Goal: Task Accomplishment & Management: Use online tool/utility

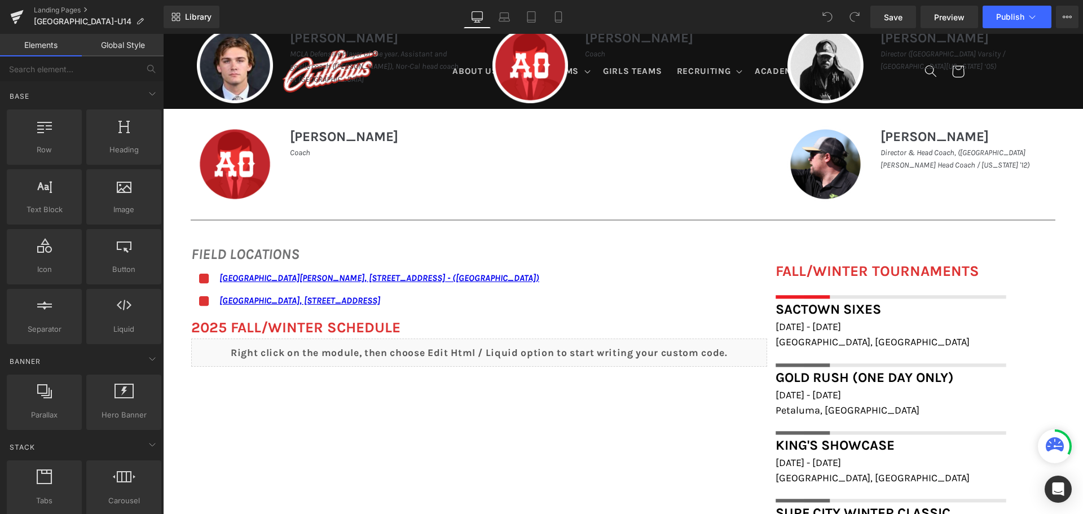
scroll to position [621, 0]
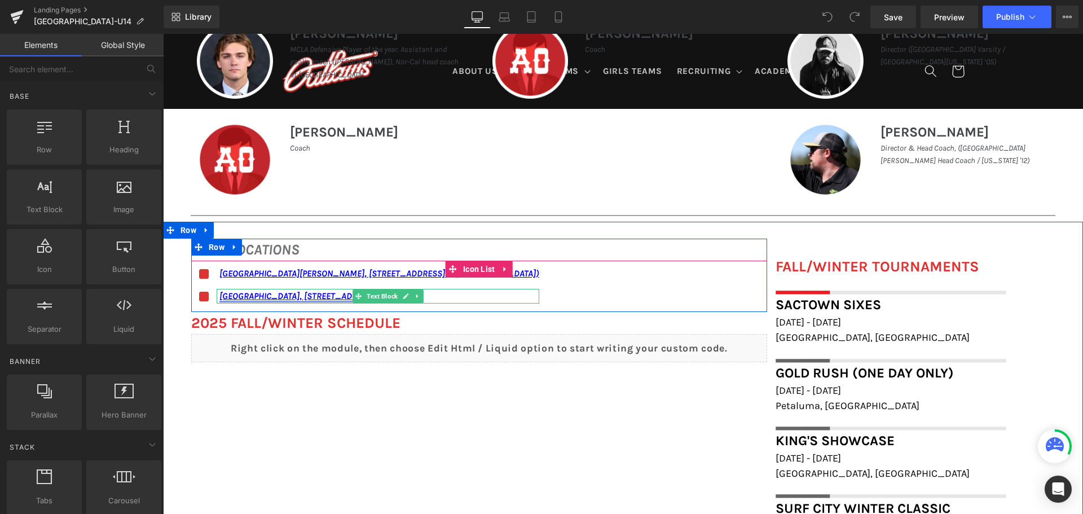
click at [219, 296] on link "[GEOGRAPHIC_DATA], [STREET_ADDRESS]" at bounding box center [299, 296] width 161 height 11
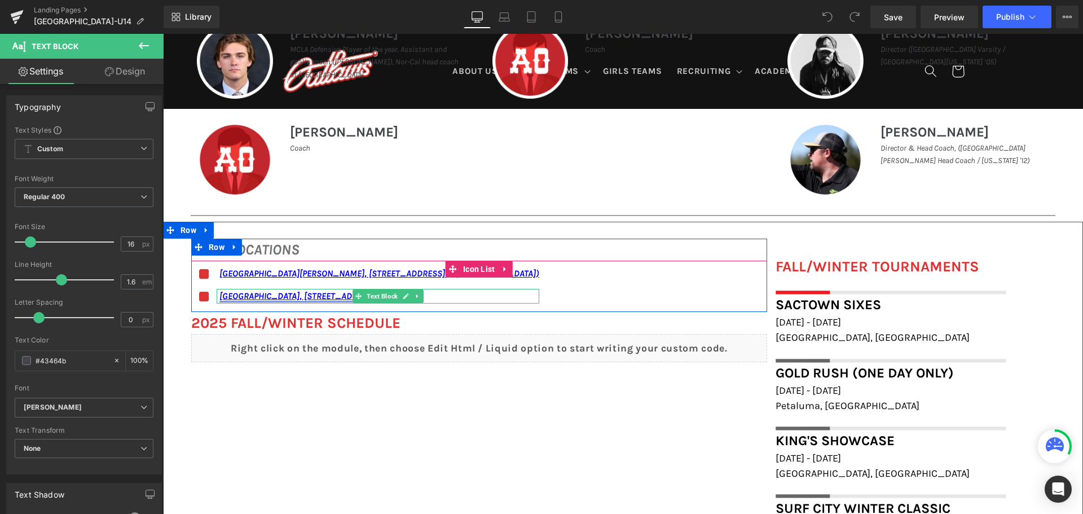
click at [226, 296] on link "[GEOGRAPHIC_DATA], [STREET_ADDRESS]" at bounding box center [299, 296] width 161 height 11
click at [232, 296] on link "[GEOGRAPHIC_DATA], [STREET_ADDRESS]" at bounding box center [299, 296] width 161 height 11
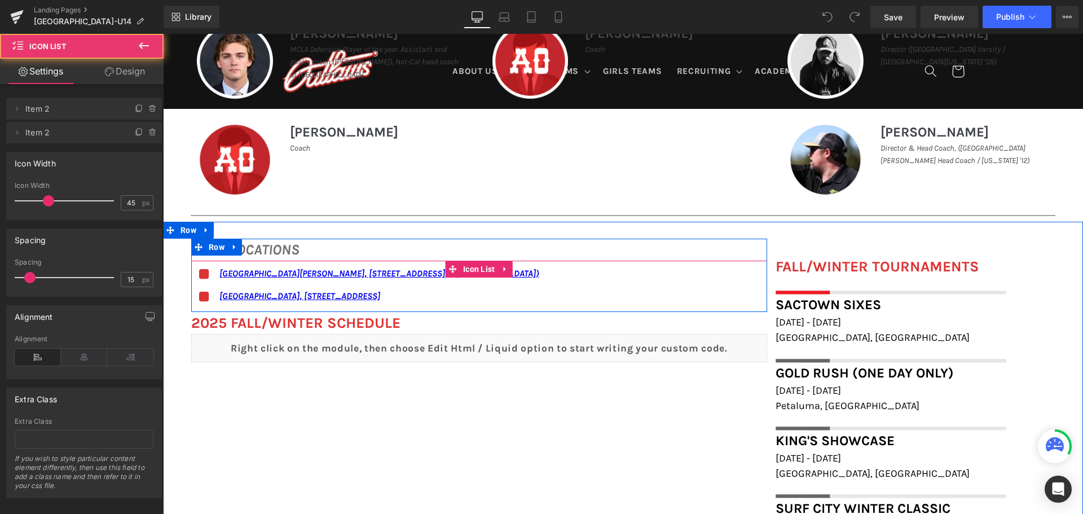
click at [569, 294] on div "Icon [GEOGRAPHIC_DATA][PERSON_NAME], [STREET_ADDRESS] - ([GEOGRAPHIC_DATA]) Tex…" at bounding box center [479, 289] width 576 height 46
click at [380, 294] on link "[GEOGRAPHIC_DATA], [STREET_ADDRESS]" at bounding box center [299, 296] width 161 height 11
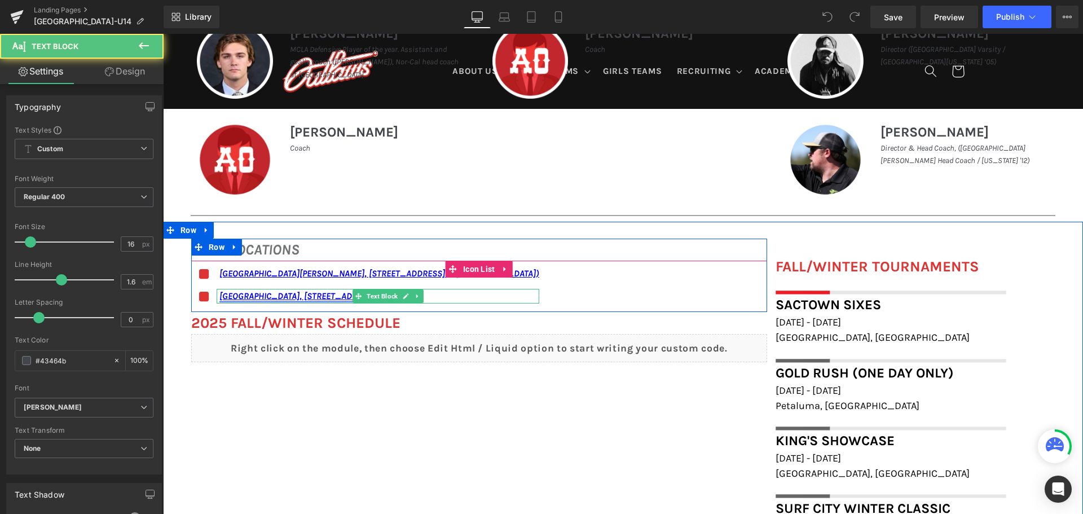
click at [380, 296] on link "[GEOGRAPHIC_DATA], [STREET_ADDRESS]" at bounding box center [299, 296] width 161 height 11
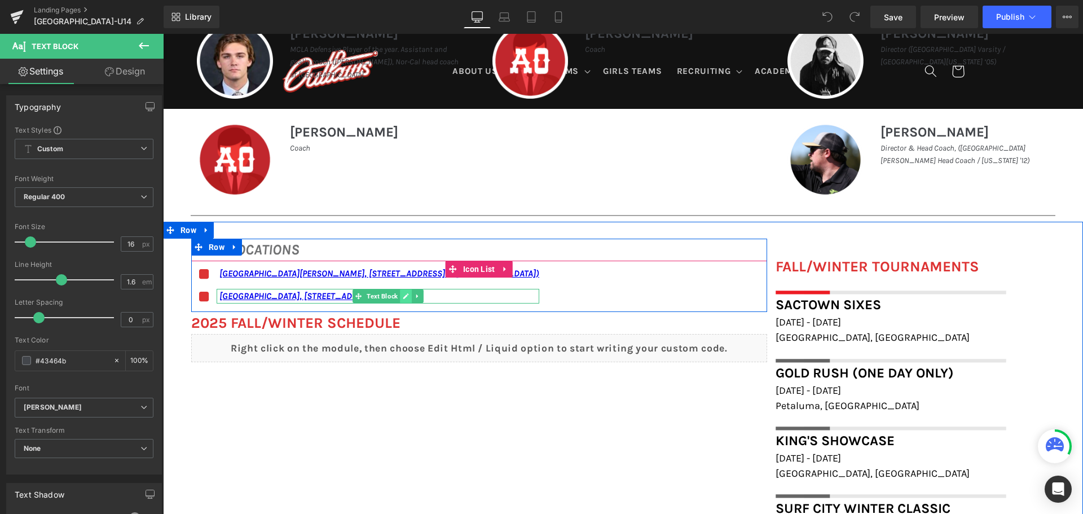
click at [405, 296] on icon at bounding box center [406, 296] width 6 height 7
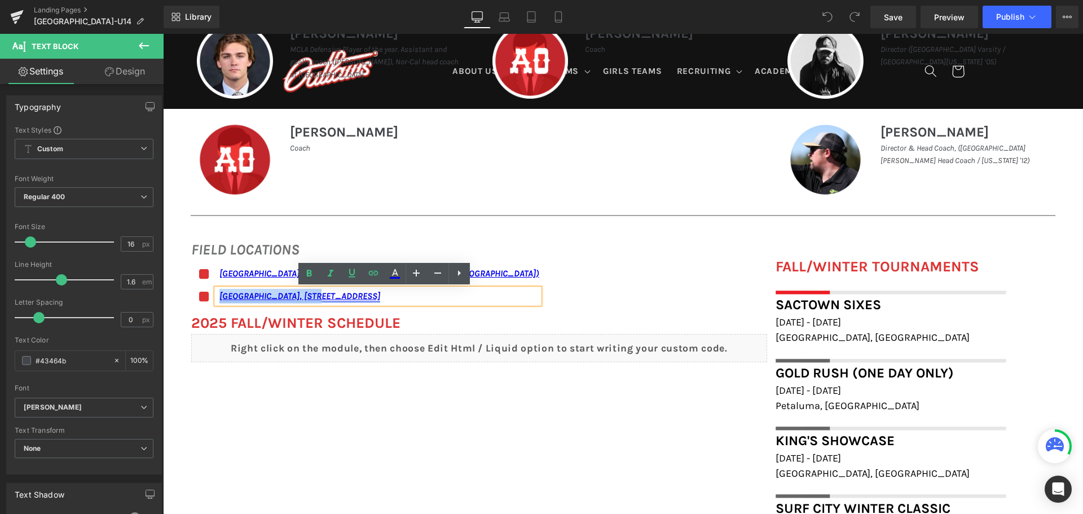
drag, startPoint x: 216, startPoint y: 296, endPoint x: 309, endPoint y: 300, distance: 93.2
click at [309, 300] on link "[GEOGRAPHIC_DATA], [STREET_ADDRESS]" at bounding box center [299, 296] width 161 height 11
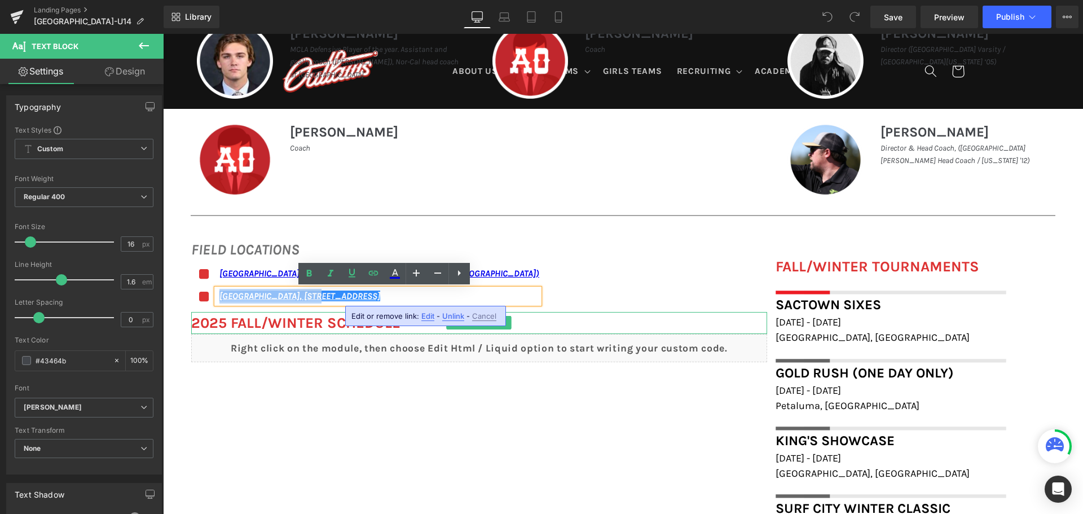
paste div
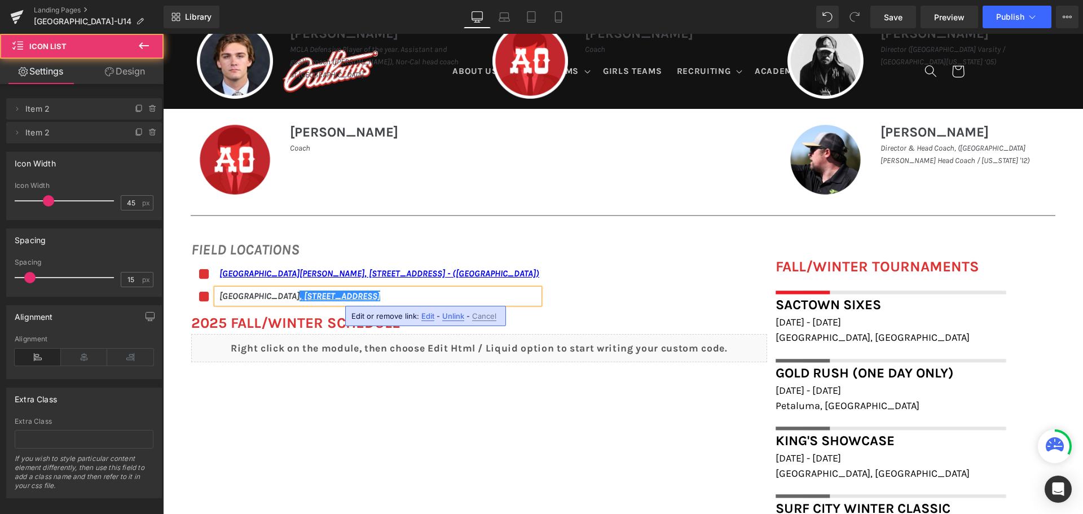
click at [596, 292] on div "Icon [GEOGRAPHIC_DATA][PERSON_NAME], [STREET_ADDRESS] - ([GEOGRAPHIC_DATA]) Tex…" at bounding box center [479, 289] width 576 height 46
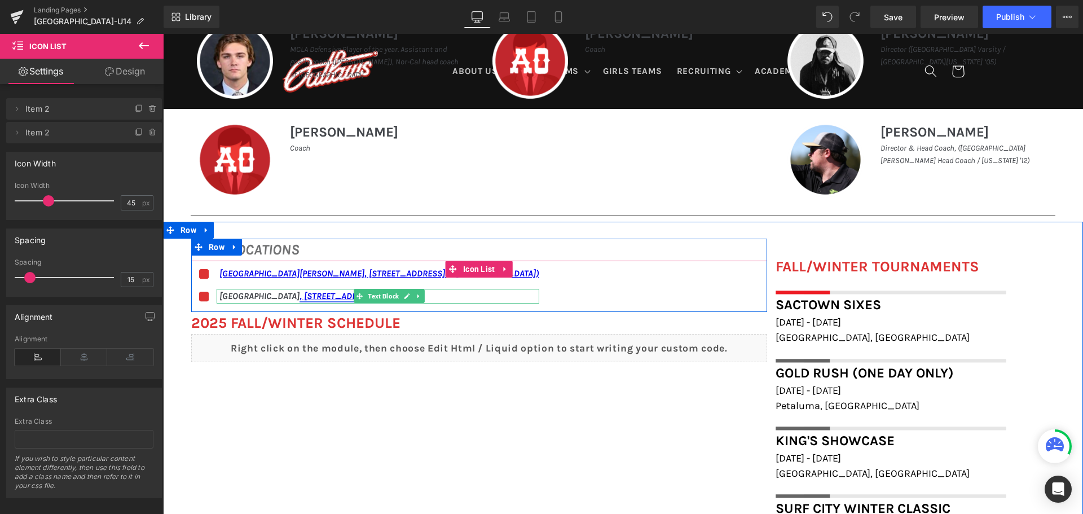
click at [380, 297] on link ", [STREET_ADDRESS]" at bounding box center [340, 296] width 81 height 11
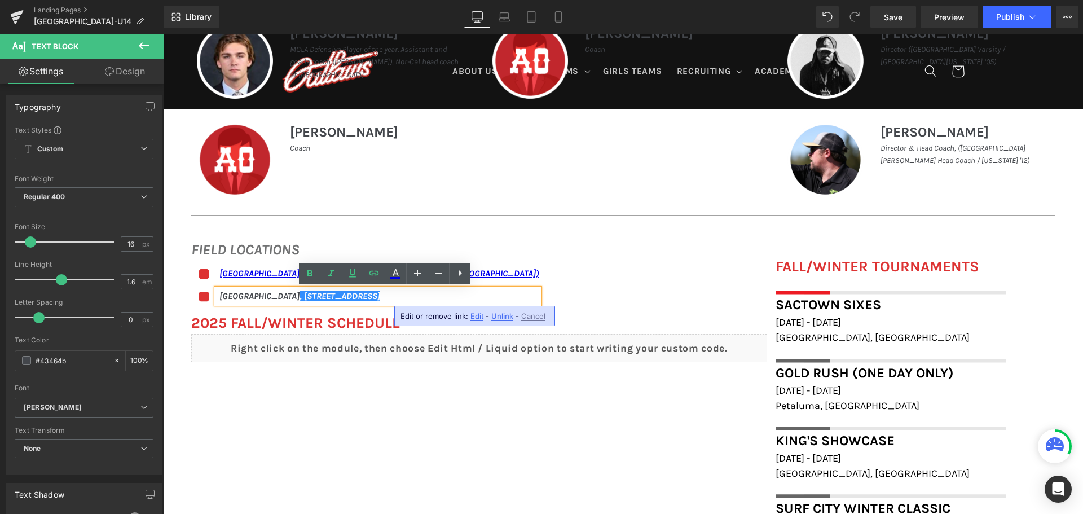
click at [473, 315] on span "Edit" at bounding box center [476, 316] width 13 height 10
click at [481, 316] on input "[URL][DOMAIN_NAME]" at bounding box center [416, 320] width 174 height 28
click at [222, 295] on icon "[GEOGRAPHIC_DATA] , [STREET_ADDRESS]" at bounding box center [299, 296] width 161 height 11
drag, startPoint x: 215, startPoint y: 293, endPoint x: 558, endPoint y: 308, distance: 343.3
click at [558, 308] on div "Icon [GEOGRAPHIC_DATA][PERSON_NAME], [STREET_ADDRESS] - ([GEOGRAPHIC_DATA]) Tex…" at bounding box center [479, 289] width 576 height 46
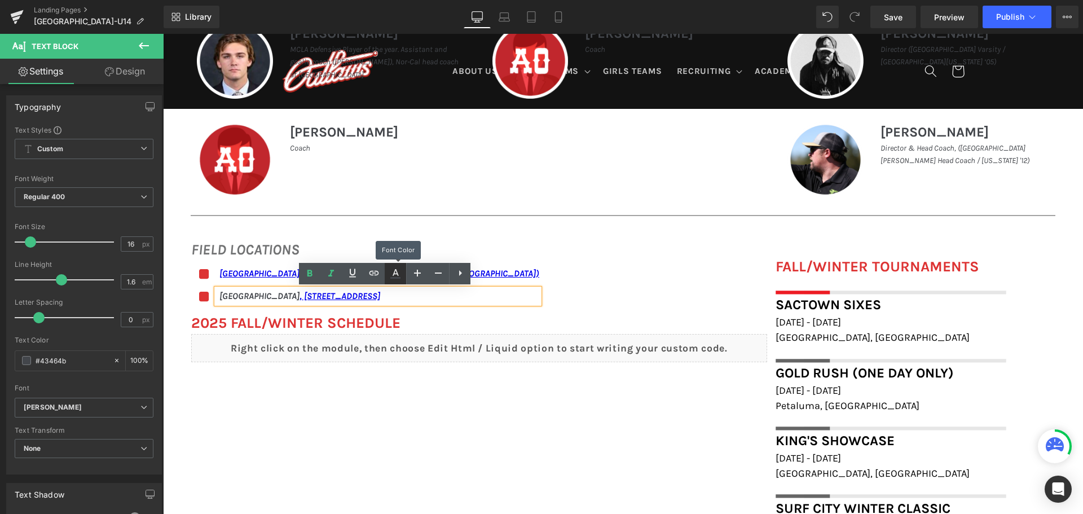
click at [389, 276] on icon at bounding box center [396, 274] width 14 height 14
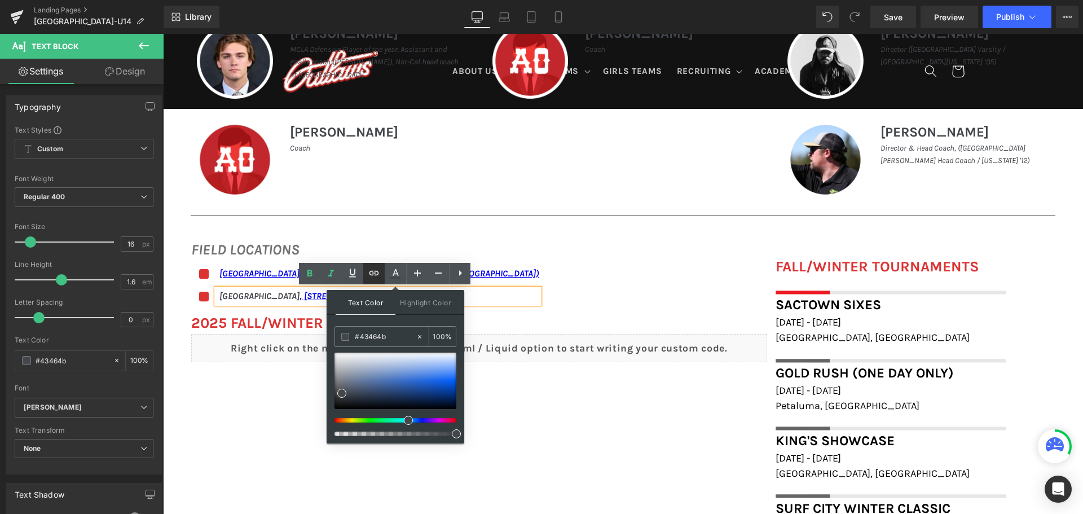
click at [379, 272] on icon at bounding box center [374, 273] width 14 height 14
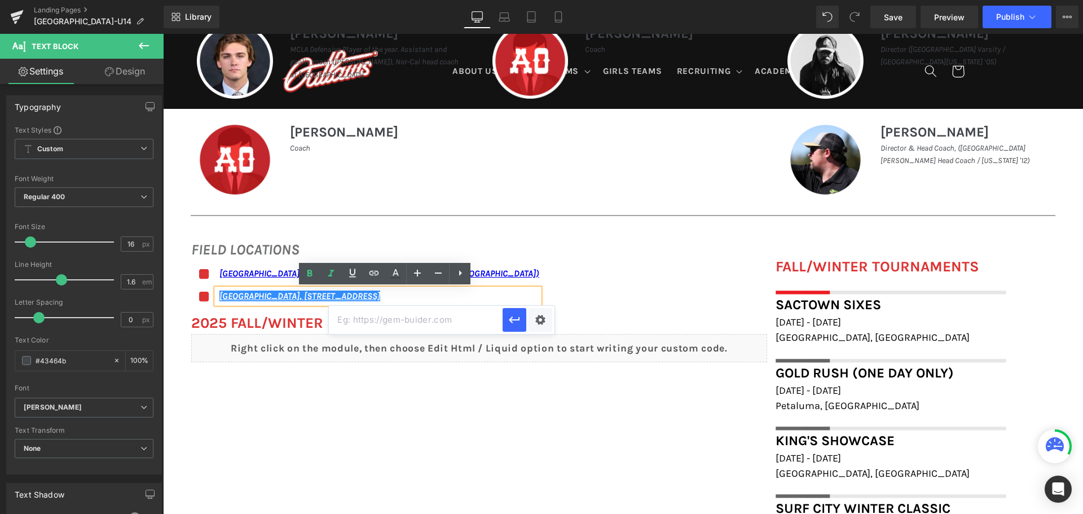
click at [385, 320] on input "text" at bounding box center [416, 320] width 174 height 28
paste input "[URL][DOMAIN_NAME]"
type input "[URL][DOMAIN_NAME]"
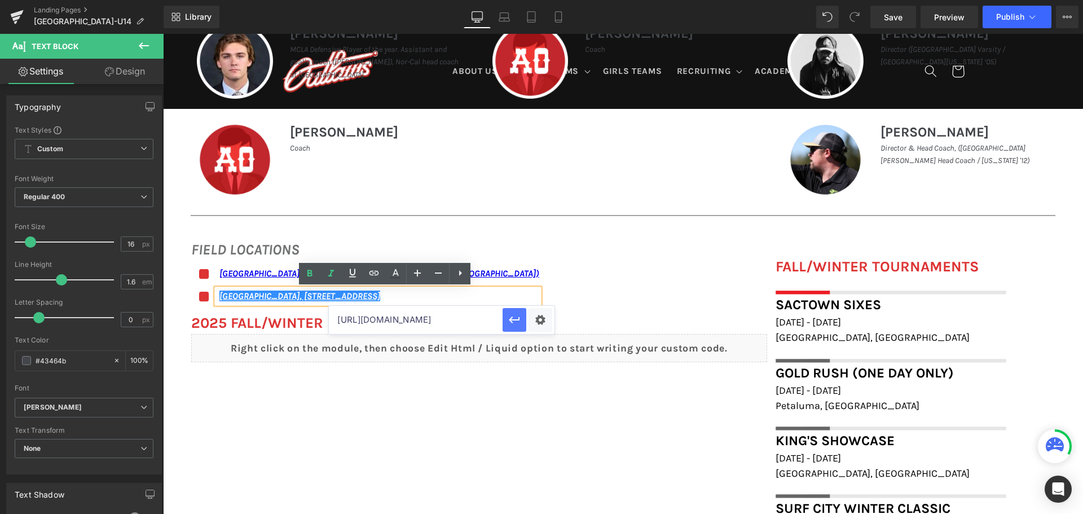
click at [508, 316] on button "button" at bounding box center [515, 320] width 24 height 24
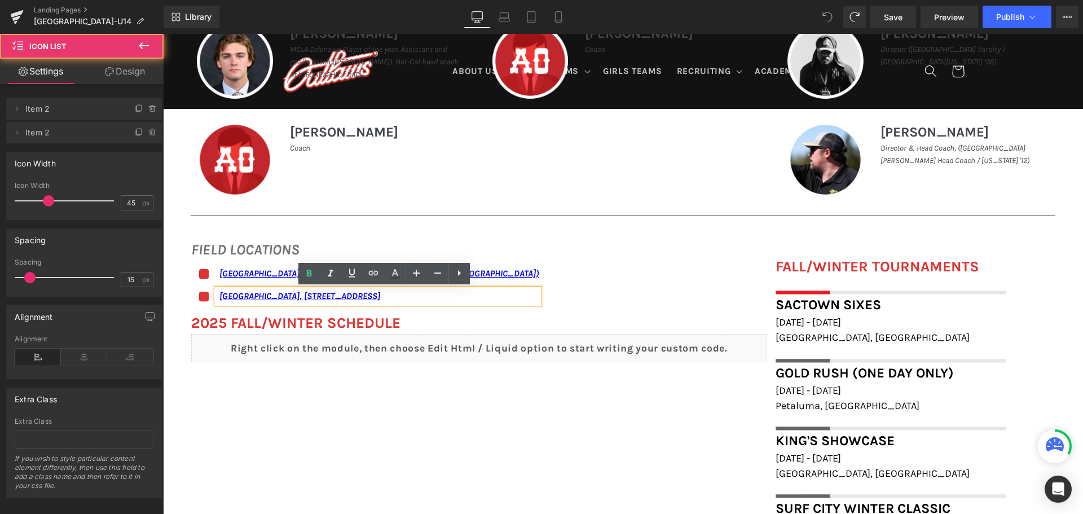
click at [636, 275] on div "Icon [GEOGRAPHIC_DATA][PERSON_NAME], [STREET_ADDRESS] - ([GEOGRAPHIC_DATA]) Tex…" at bounding box center [479, 289] width 576 height 46
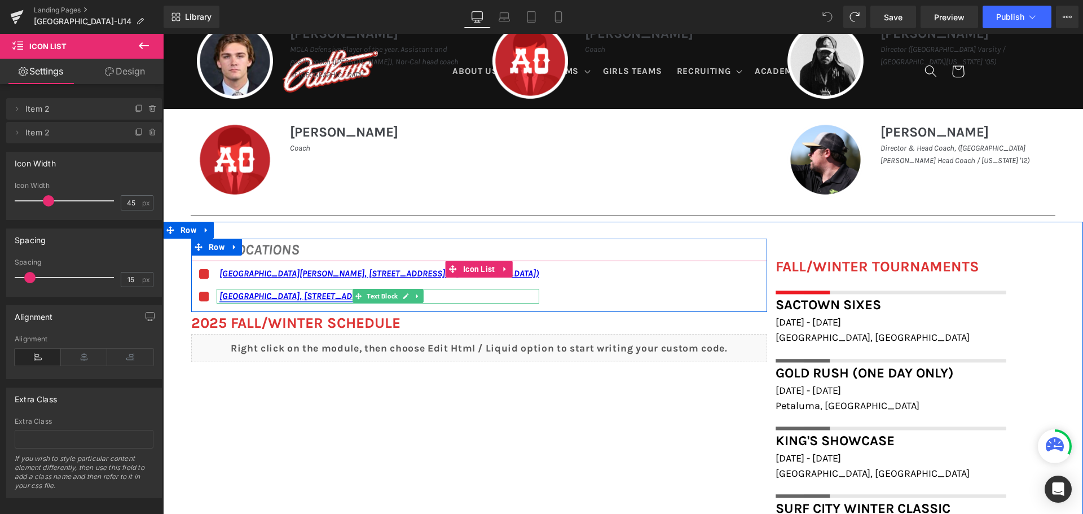
drag, startPoint x: 275, startPoint y: 296, endPoint x: 294, endPoint y: 294, distance: 19.8
click at [275, 296] on link "[GEOGRAPHIC_DATA], [STREET_ADDRESS]" at bounding box center [299, 296] width 161 height 11
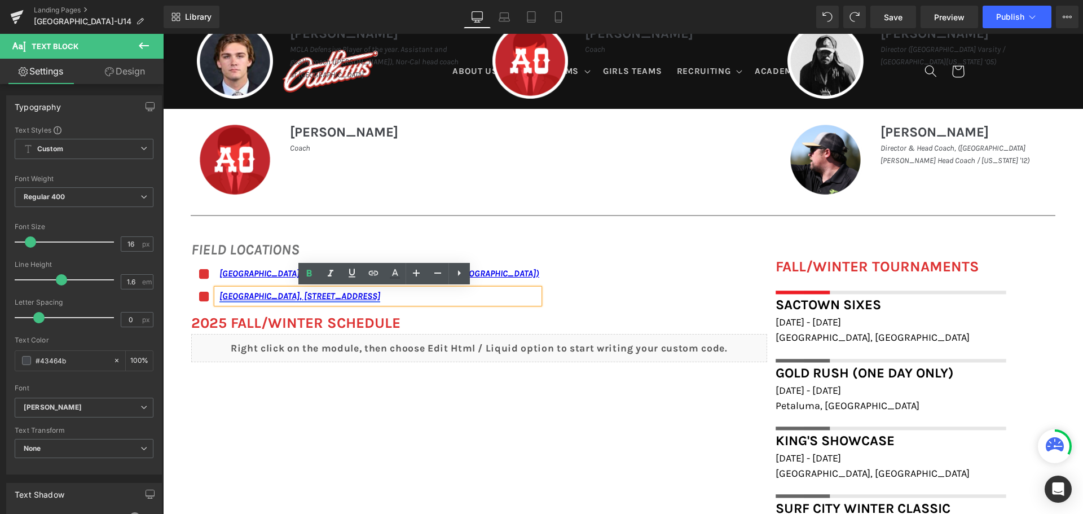
click at [253, 295] on link "[GEOGRAPHIC_DATA], [STREET_ADDRESS]" at bounding box center [299, 296] width 161 height 11
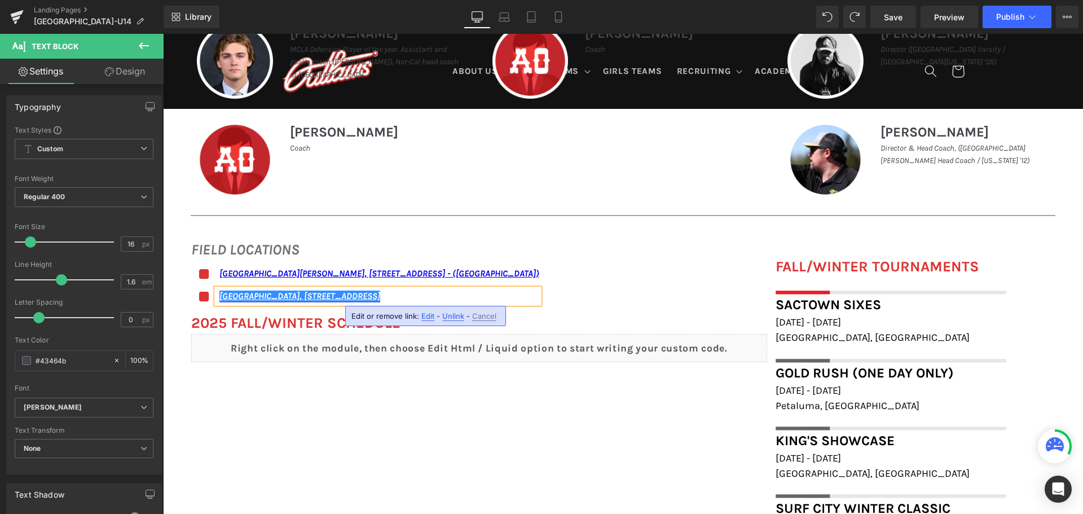
click at [284, 298] on link "[GEOGRAPHIC_DATA], [STREET_ADDRESS]" at bounding box center [299, 296] width 161 height 11
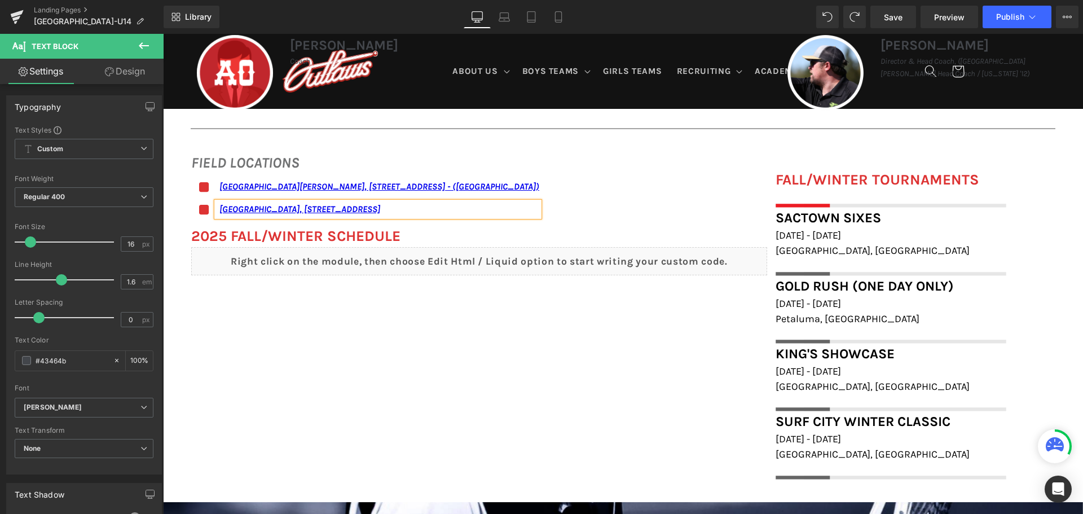
scroll to position [677, 0]
